Goal: Information Seeking & Learning: Understand process/instructions

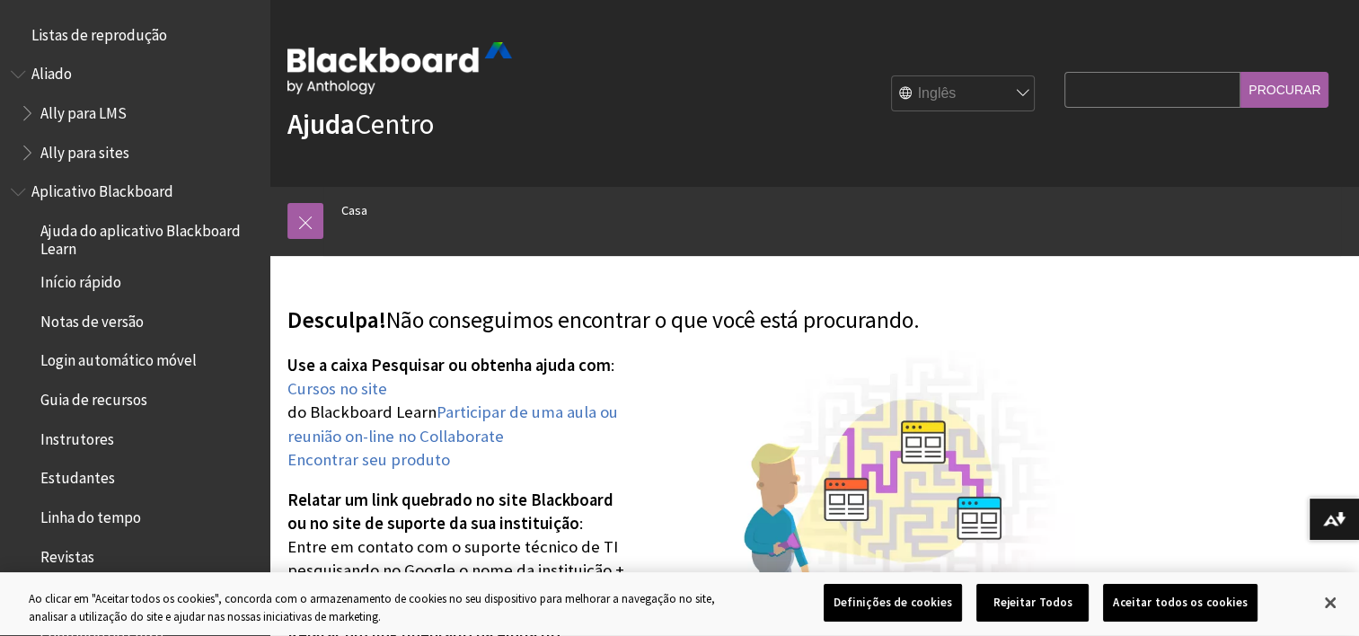
click at [1020, 81] on select "Inglês عربية Català Cymraeg Deutsch Español Suomi Français עברית Italiano 日本語 한…" at bounding box center [964, 94] width 144 height 36
select select "/pt-br/page404"
click at [893, 76] on select "Inglês عربية Català Cymraeg Deutsch Español Suomi Français עברית Italiano 日本語 한…" at bounding box center [964, 94] width 144 height 36
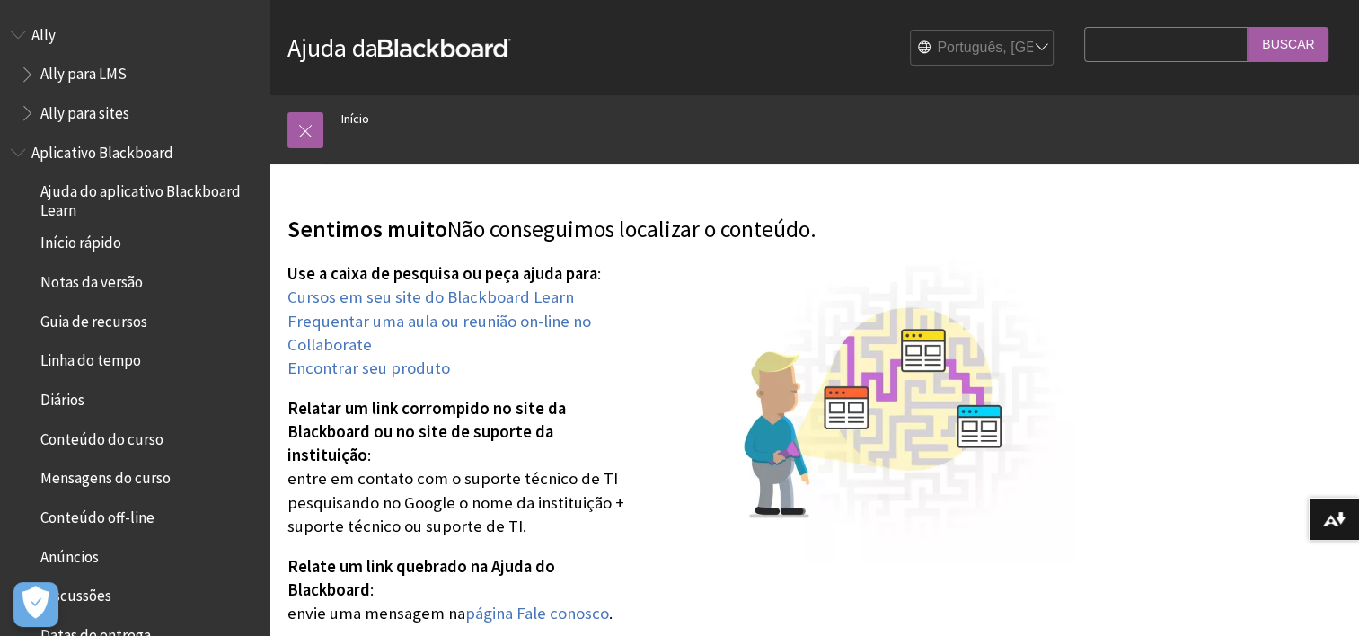
click at [1127, 50] on input "Search Query" at bounding box center [1165, 44] width 163 height 35
type input "esqueci senha"
click at [1248, 27] on input "Buscar" at bounding box center [1288, 44] width 81 height 35
click at [1287, 40] on input "Buscar" at bounding box center [1288, 44] width 81 height 35
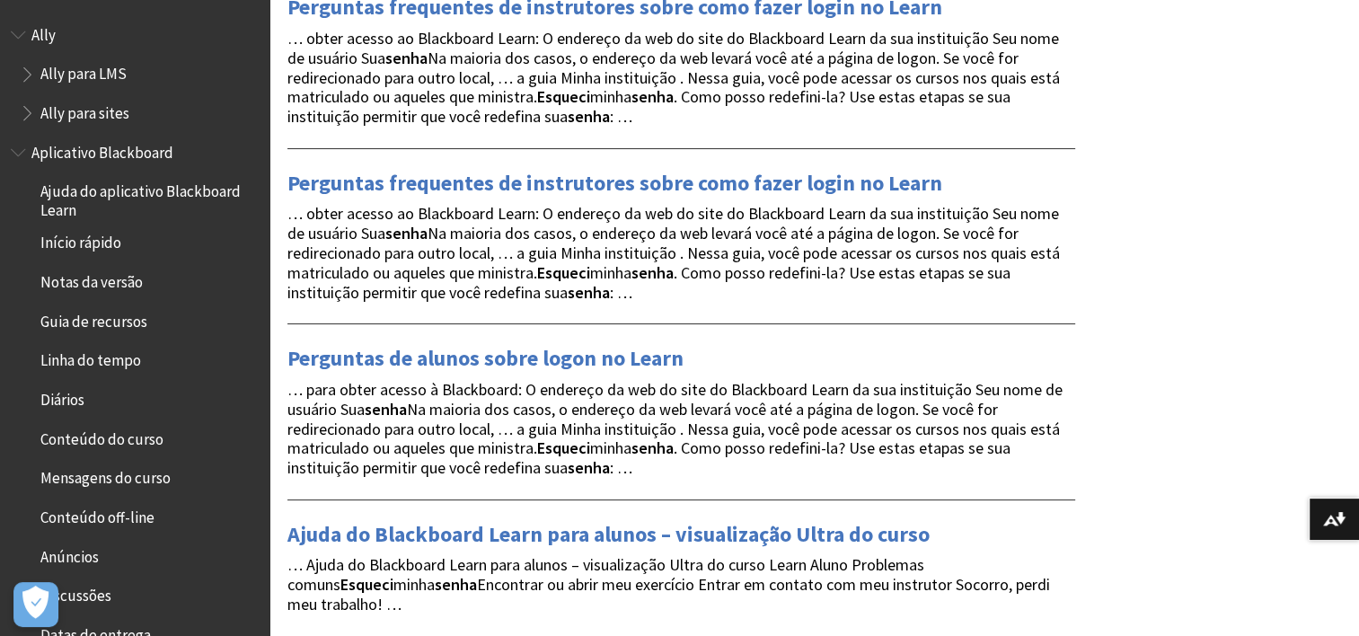
scroll to position [359, 0]
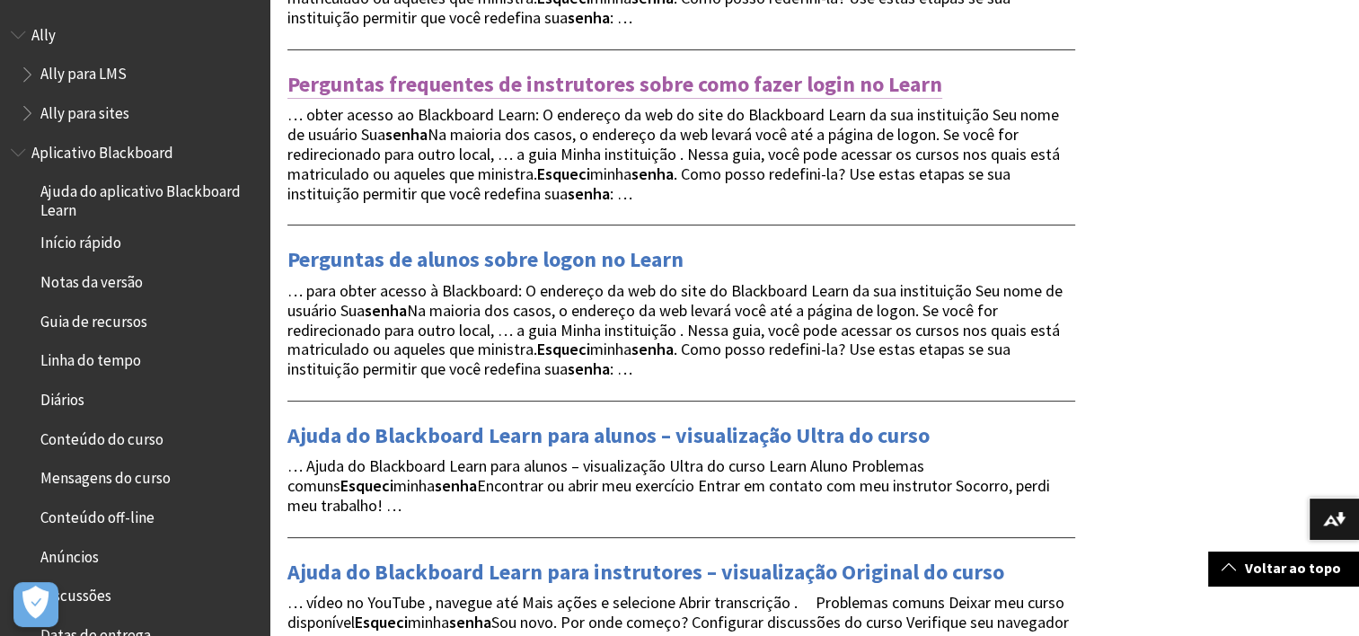
click at [571, 82] on link "Perguntas frequentes de instrutores sobre como fazer login no Learn" at bounding box center [614, 84] width 655 height 29
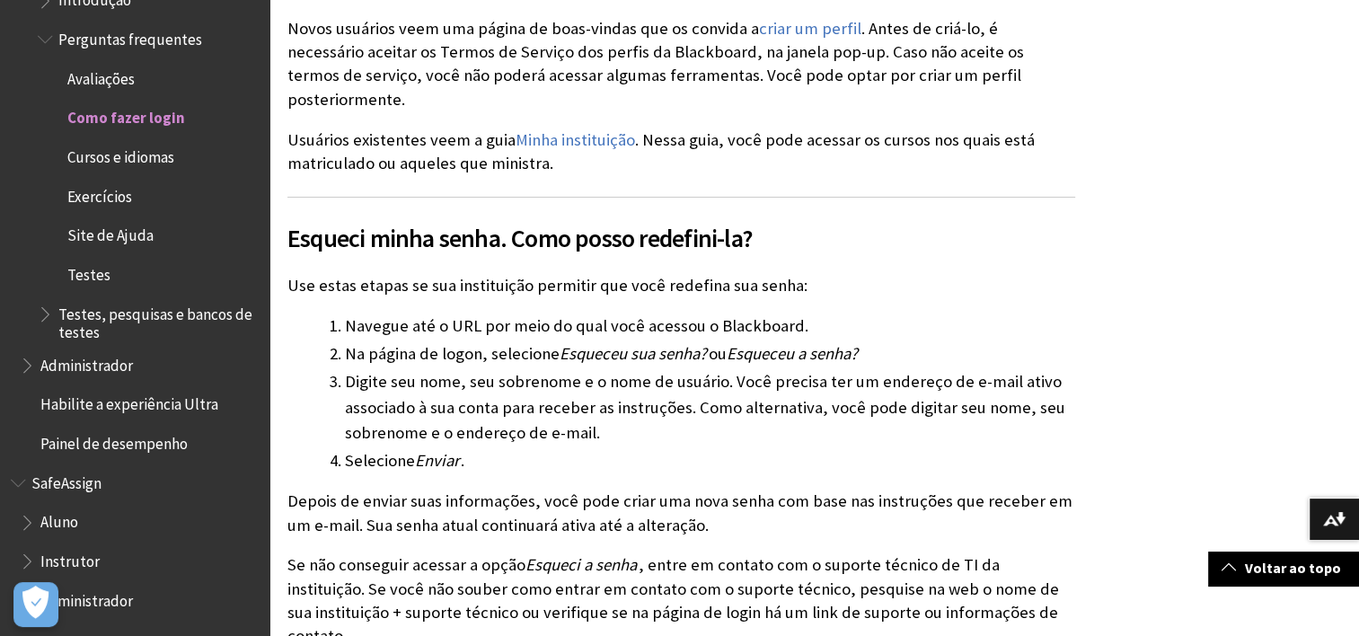
scroll to position [1437, 0]
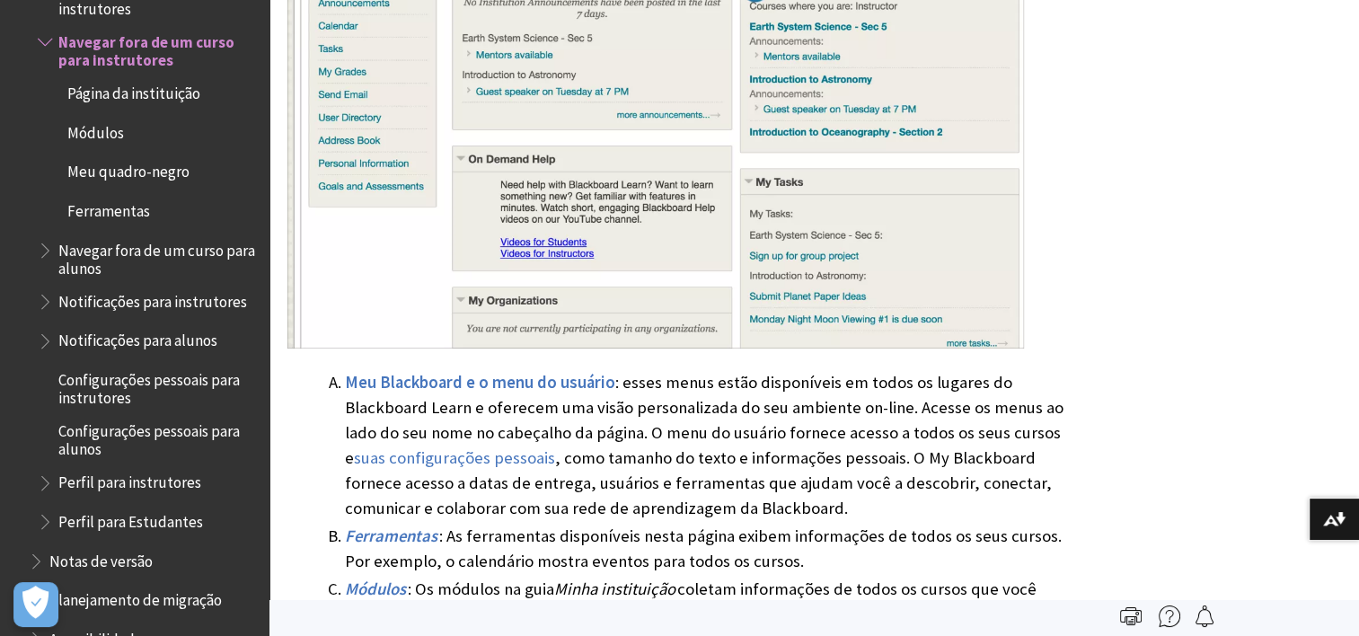
scroll to position [719, 0]
